Goal: Task Accomplishment & Management: Manage account settings

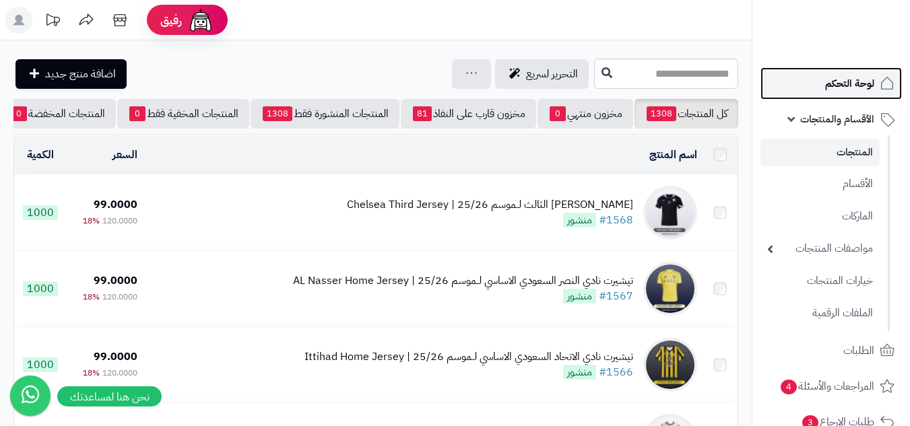
click at [861, 82] on span "لوحة التحكم" at bounding box center [849, 83] width 49 height 19
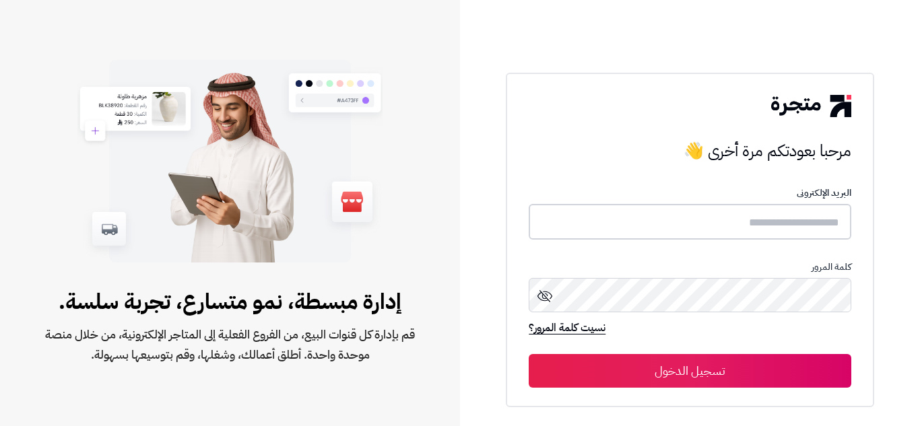
type input "**********"
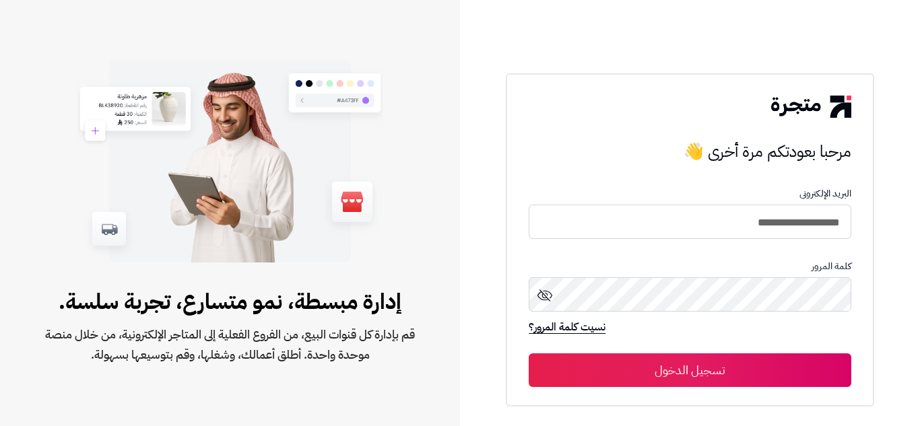
click at [736, 371] on button "تسجيل الدخول" at bounding box center [690, 371] width 322 height 34
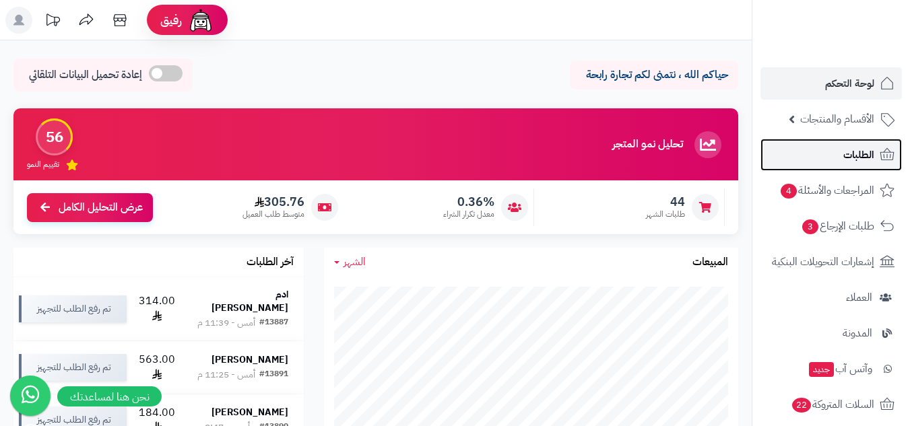
click at [860, 160] on span "الطلبات" at bounding box center [858, 154] width 31 height 19
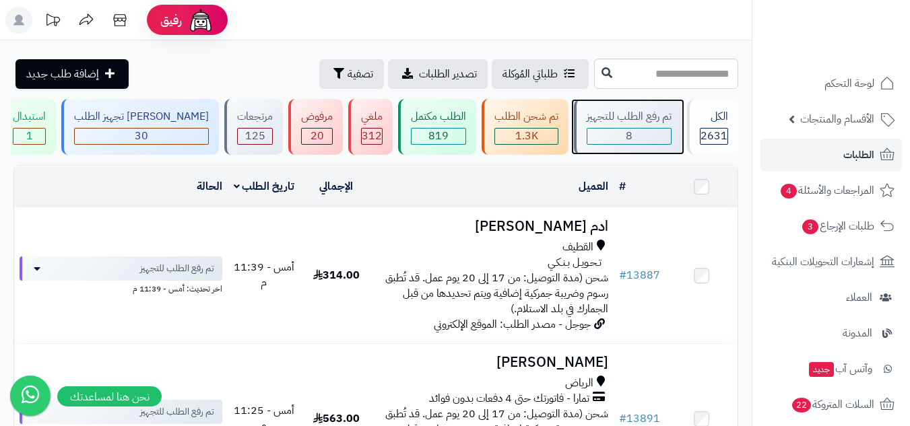
click at [649, 140] on div "8" at bounding box center [629, 136] width 84 height 15
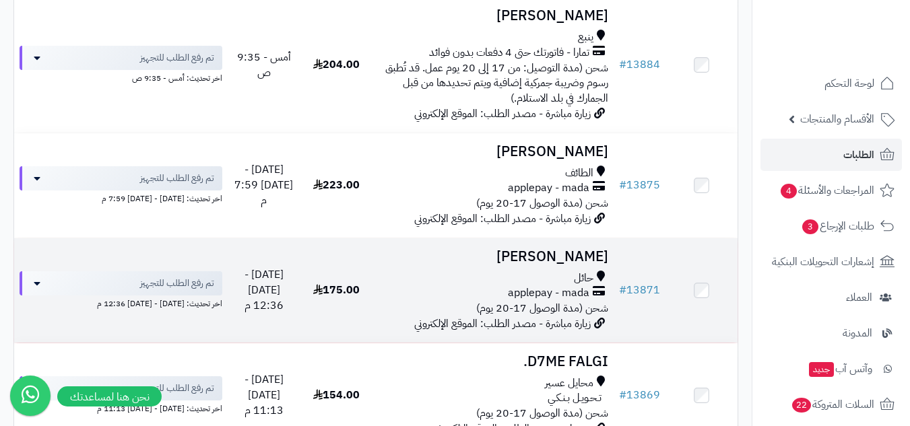
scroll to position [907, 0]
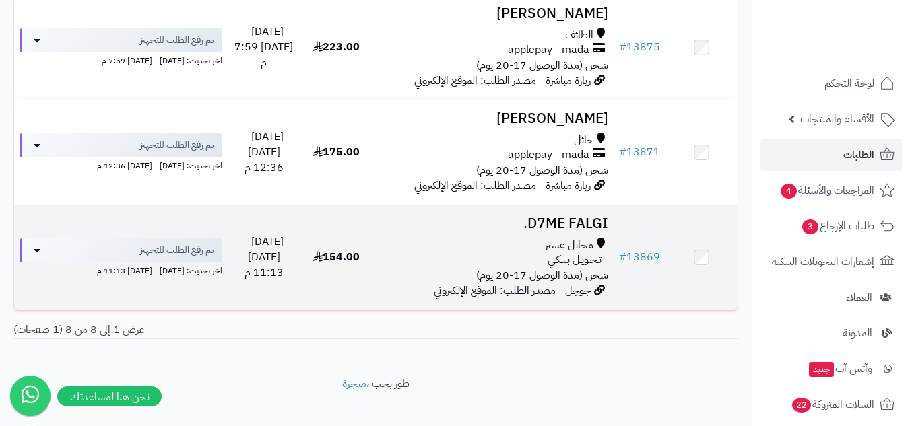
click at [422, 253] on div "تـحـويـل بـنـكـي" at bounding box center [493, 260] width 230 height 15
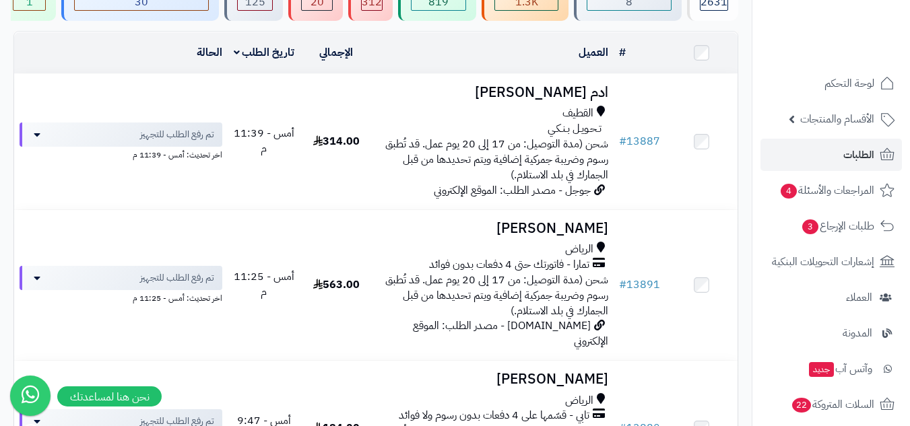
scroll to position [9, 0]
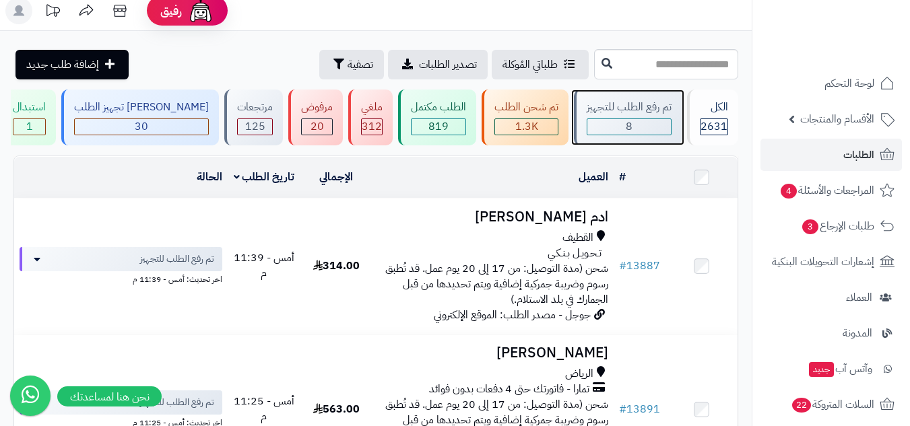
click at [638, 131] on div "8" at bounding box center [629, 126] width 84 height 15
